Goal: Task Accomplishment & Management: Use online tool/utility

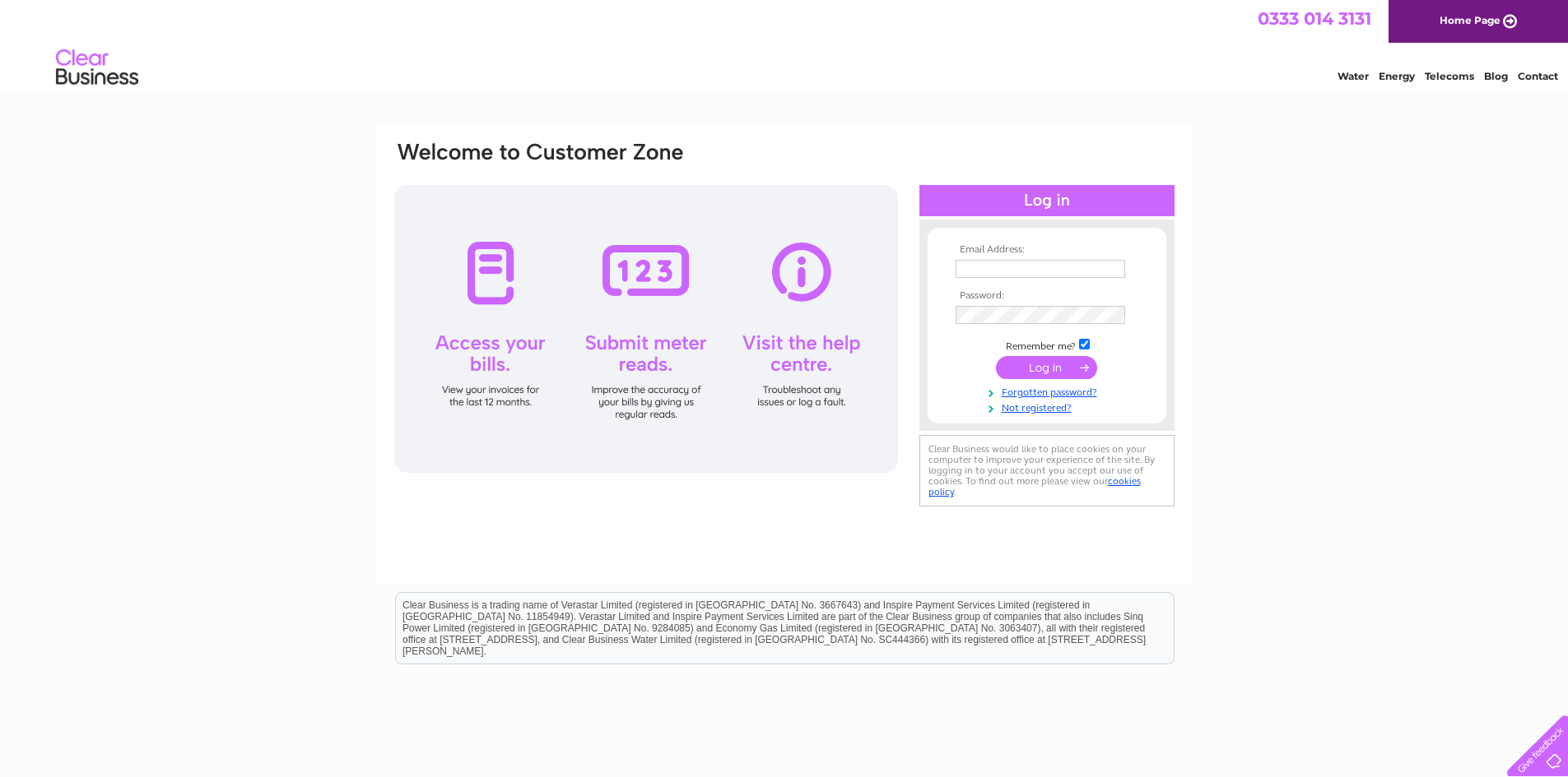
type input "[PERSON_NAME][EMAIL_ADDRESS][DOMAIN_NAME]"
click at [1059, 368] on input "submit" at bounding box center [1046, 368] width 101 height 23
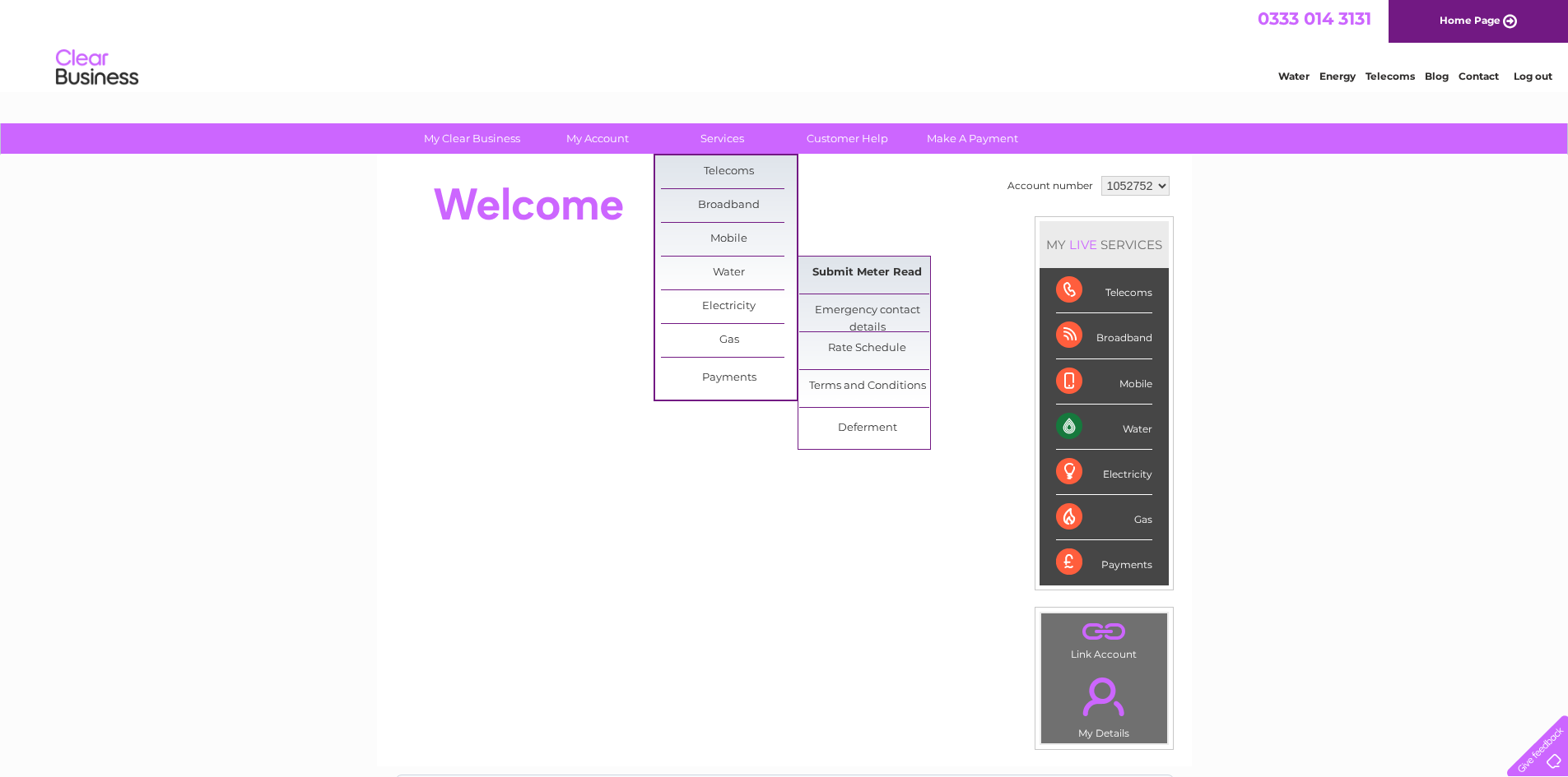
click at [905, 274] on link "Submit Meter Read" at bounding box center [866, 274] width 136 height 33
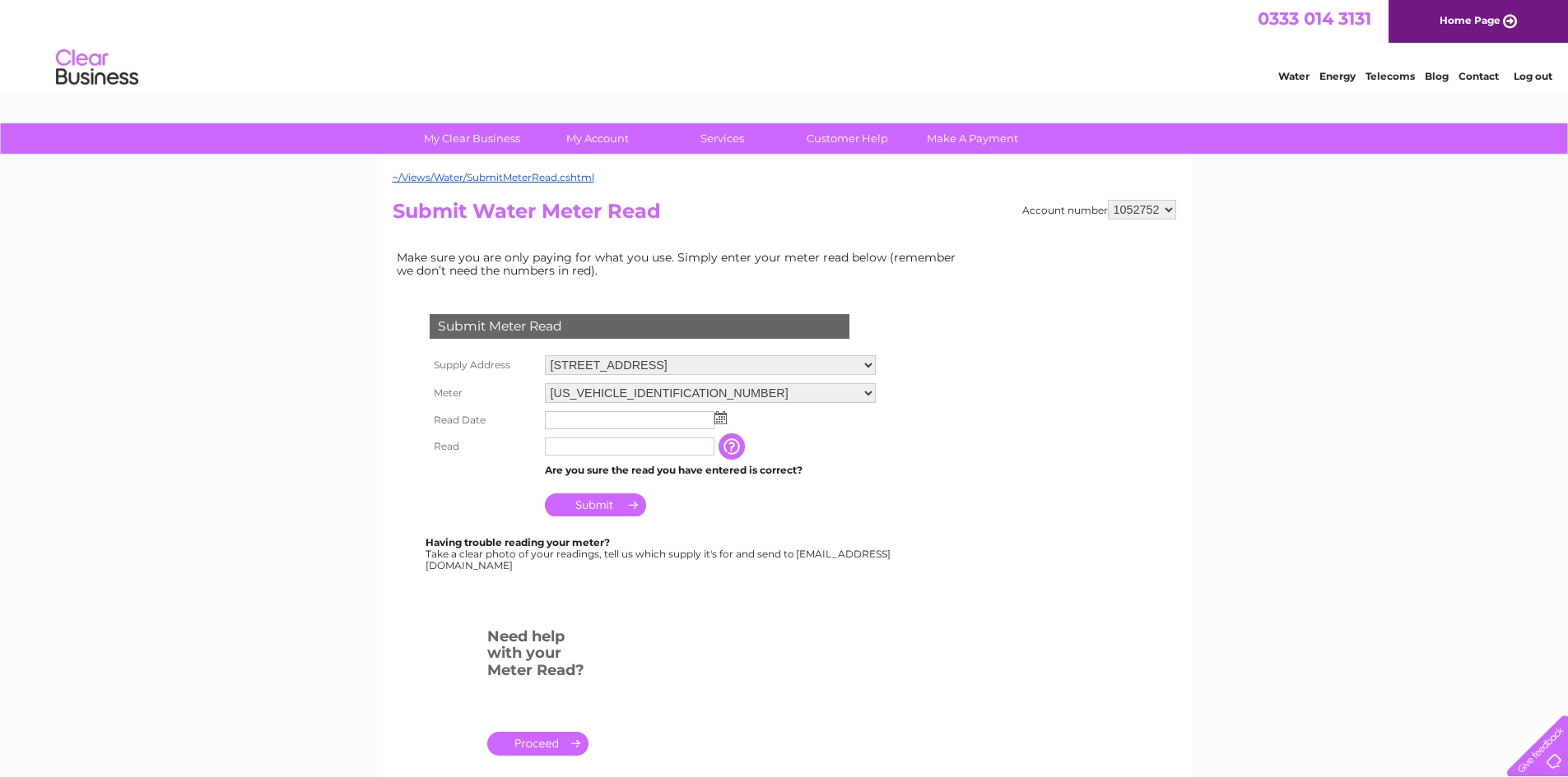
click at [721, 420] on img at bounding box center [720, 418] width 13 height 14
click at [637, 488] on link "1" at bounding box center [638, 490] width 26 height 16
type input "2025/10/01"
click at [602, 445] on input "text" at bounding box center [629, 446] width 170 height 18
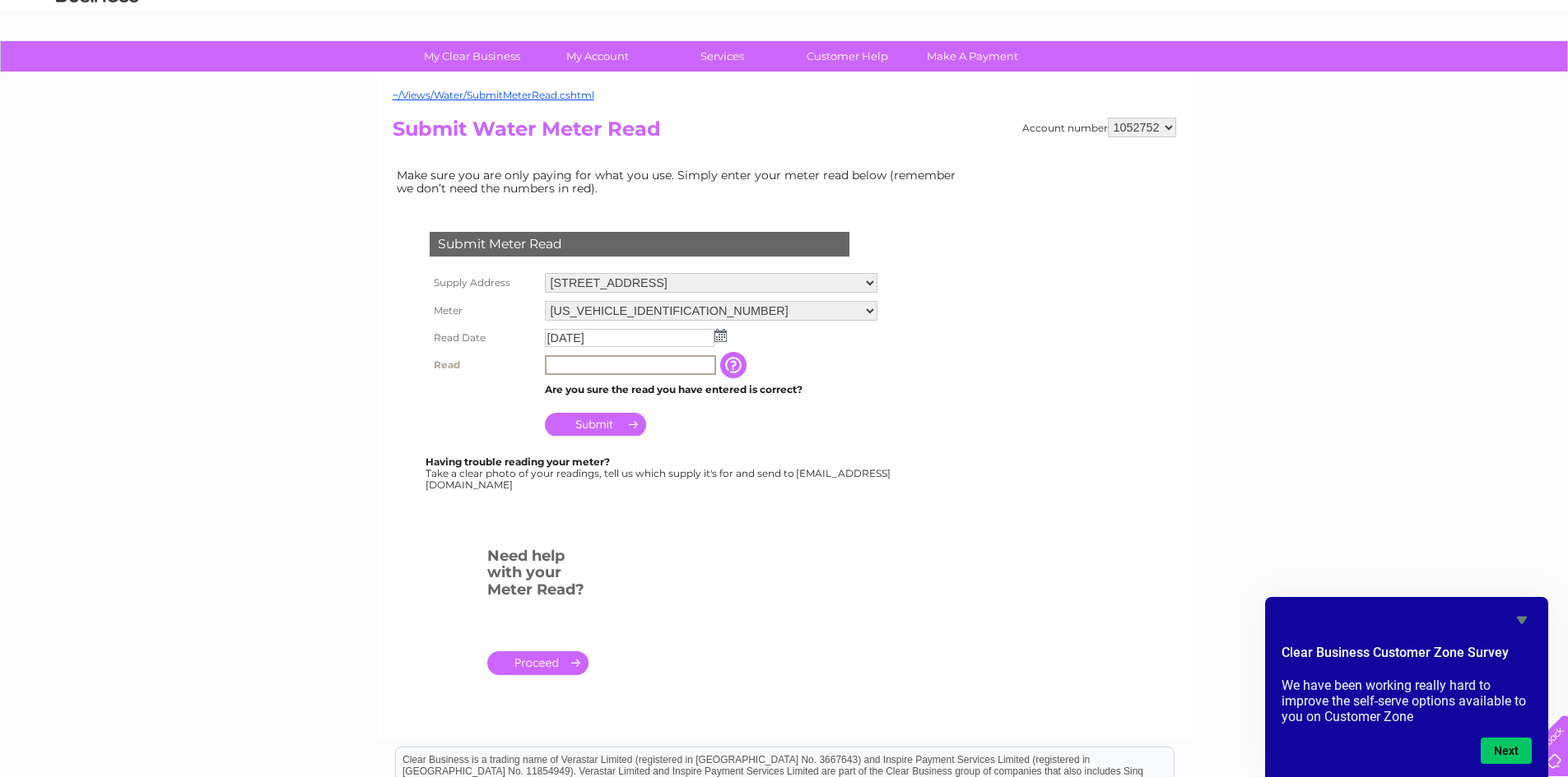
scroll to position [8, 0]
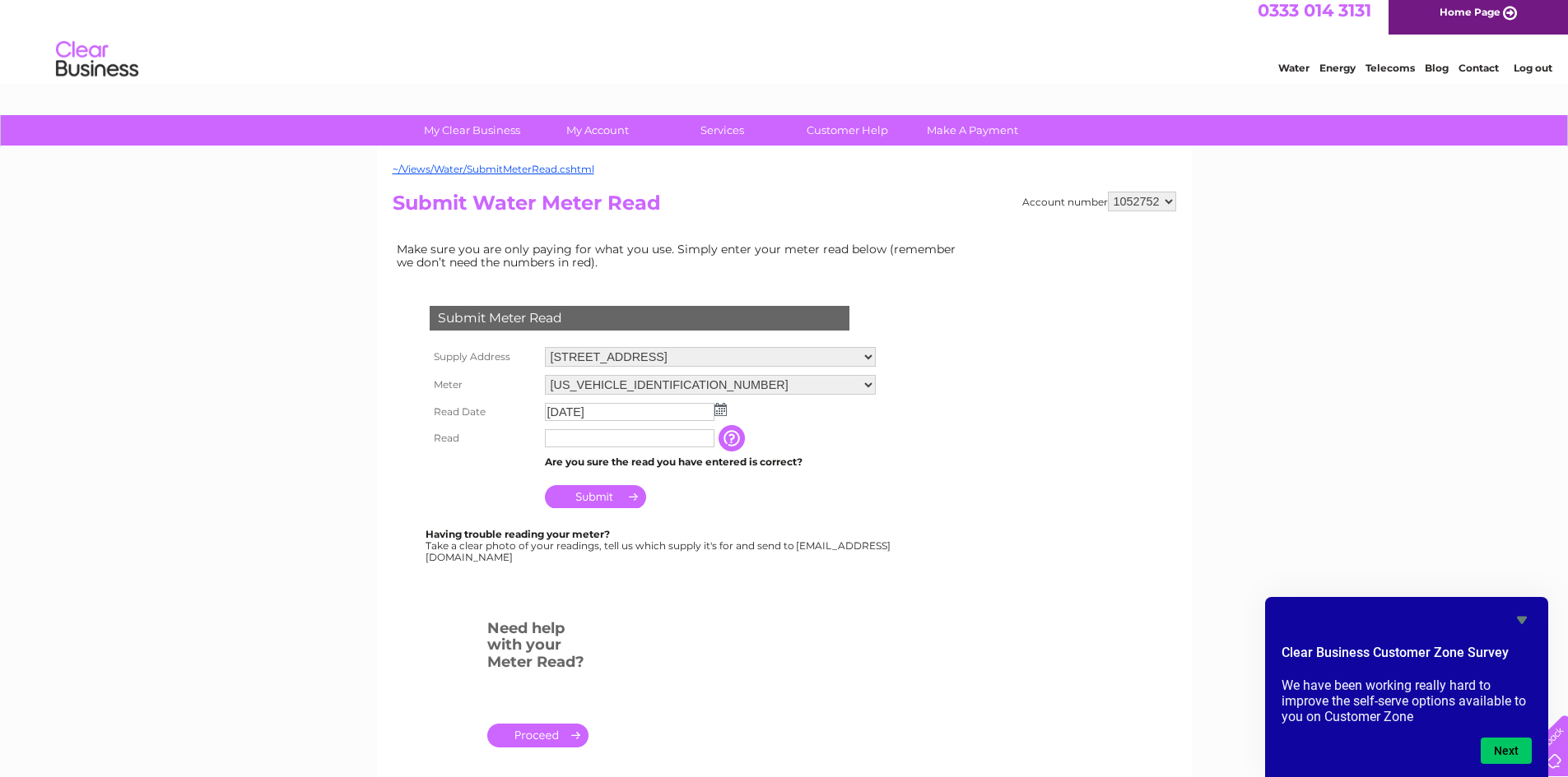
click at [1531, 66] on link "Log out" at bounding box center [1533, 68] width 39 height 13
